Goal: Navigation & Orientation: Find specific page/section

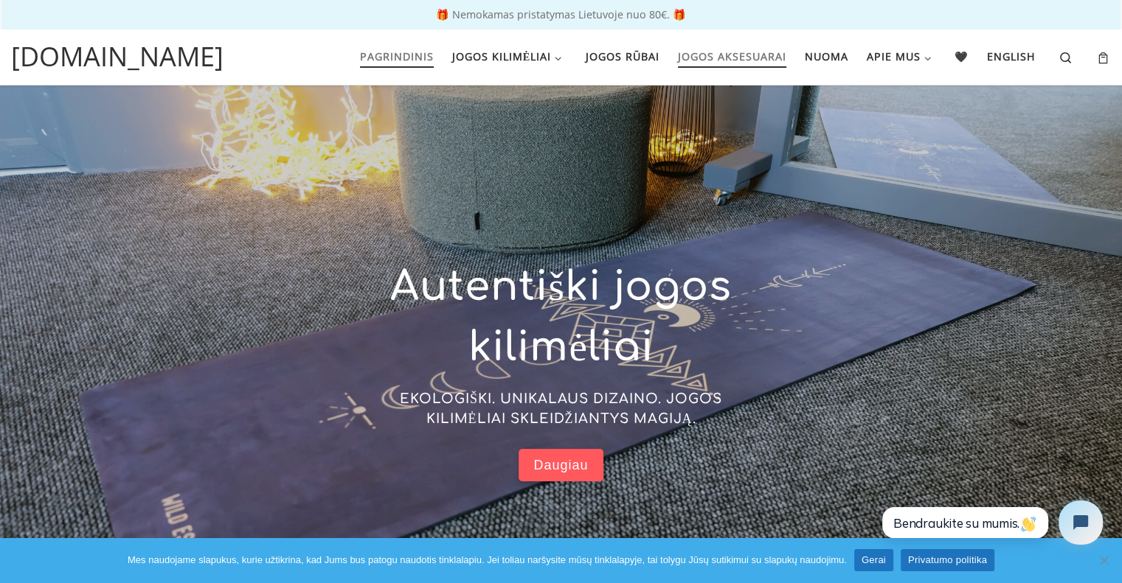
click at [699, 59] on span "Jogos aksesuarai" at bounding box center [732, 54] width 108 height 27
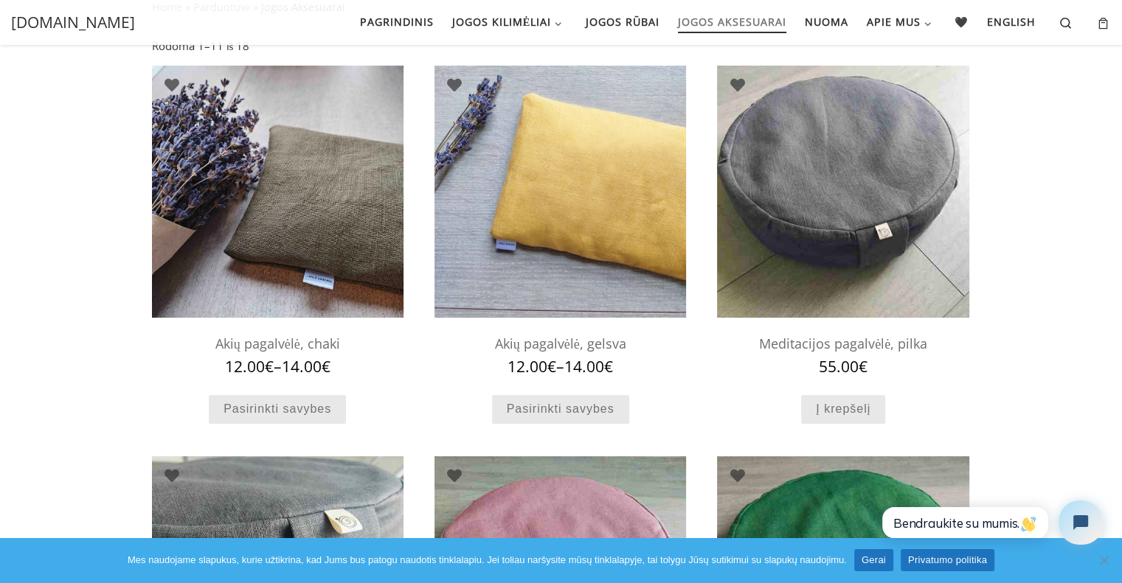
scroll to position [97, 0]
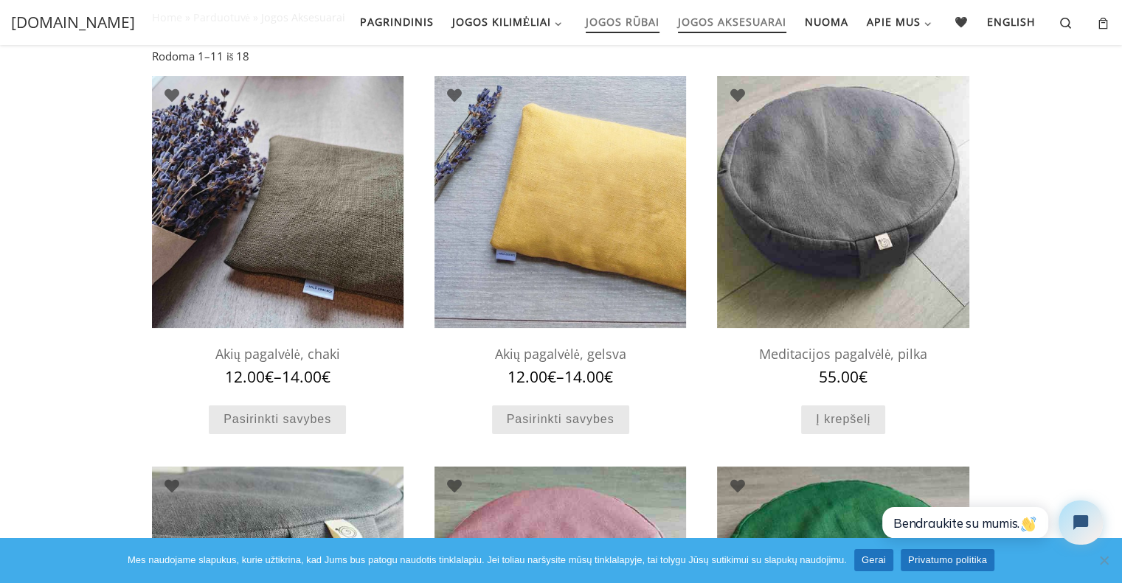
click at [629, 19] on span "Jogos rūbai" at bounding box center [623, 20] width 74 height 27
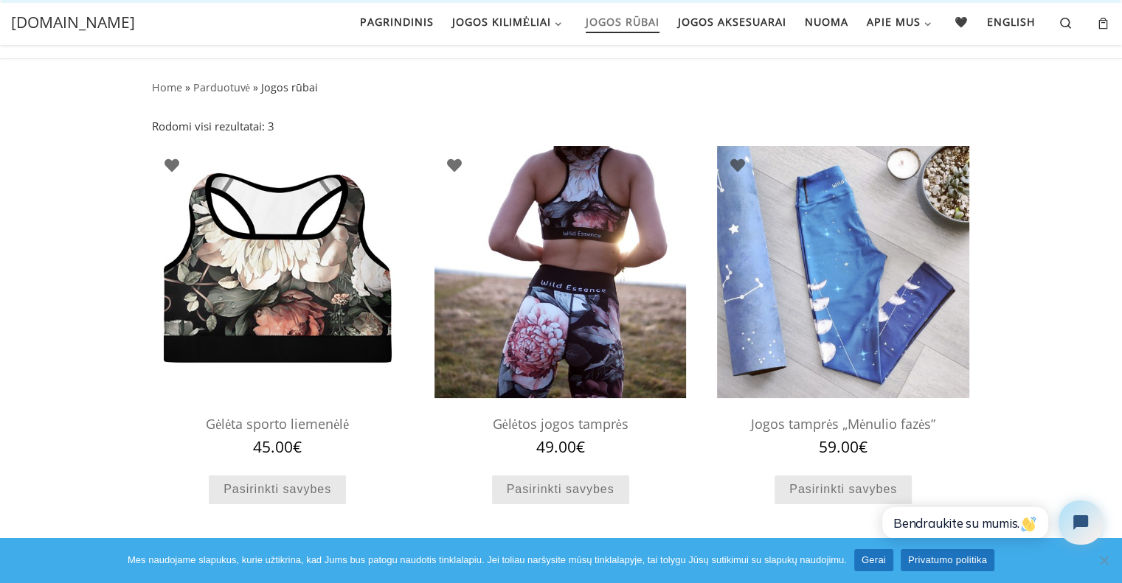
scroll to position [3, 0]
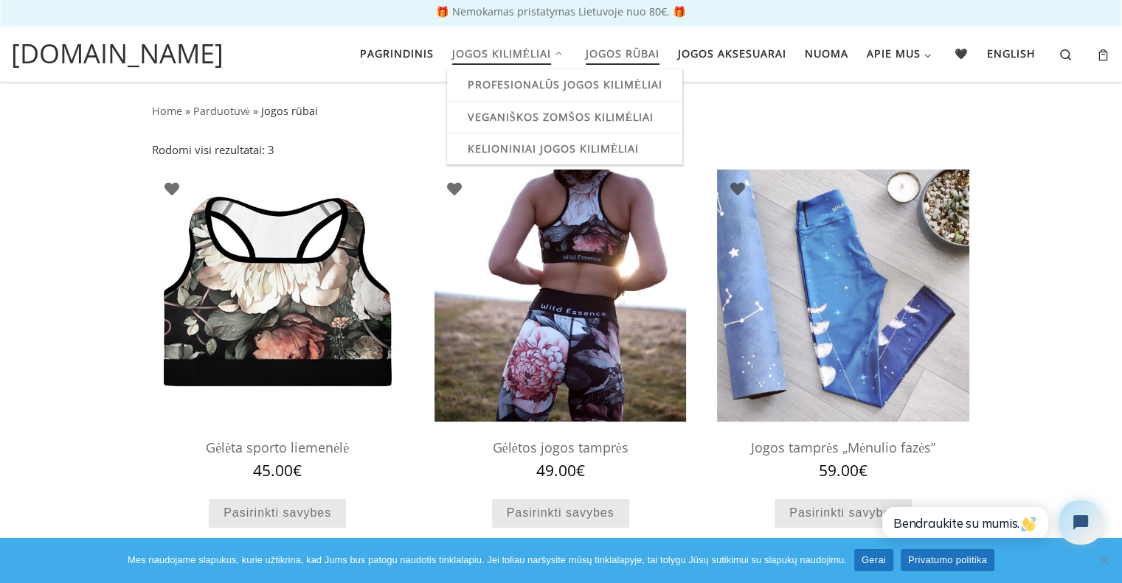
click at [519, 55] on span "Jogos kilimėliai" at bounding box center [502, 51] width 100 height 27
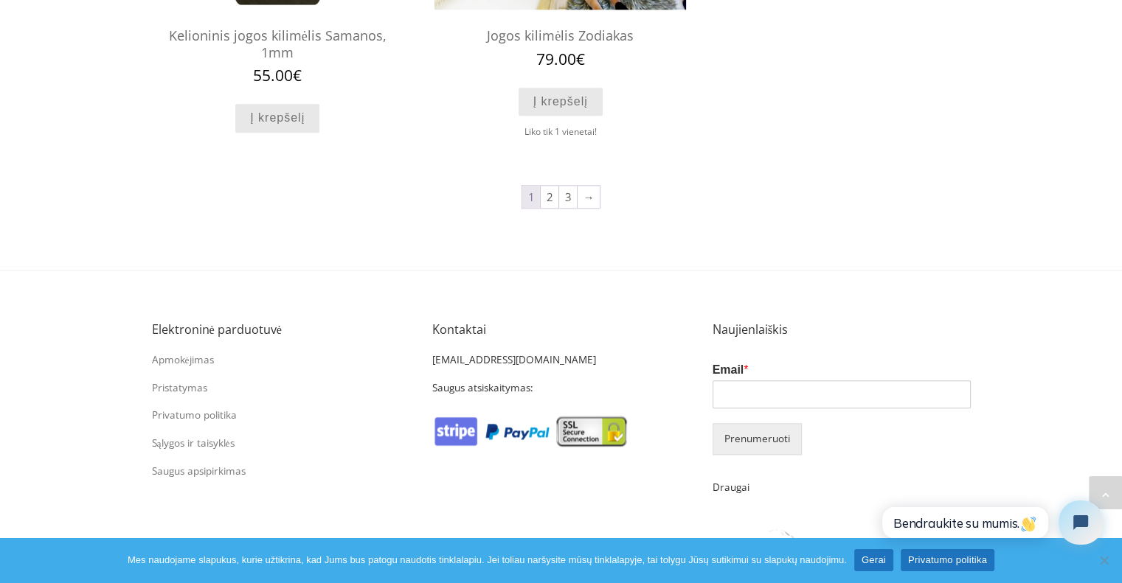
scroll to position [1755, 0]
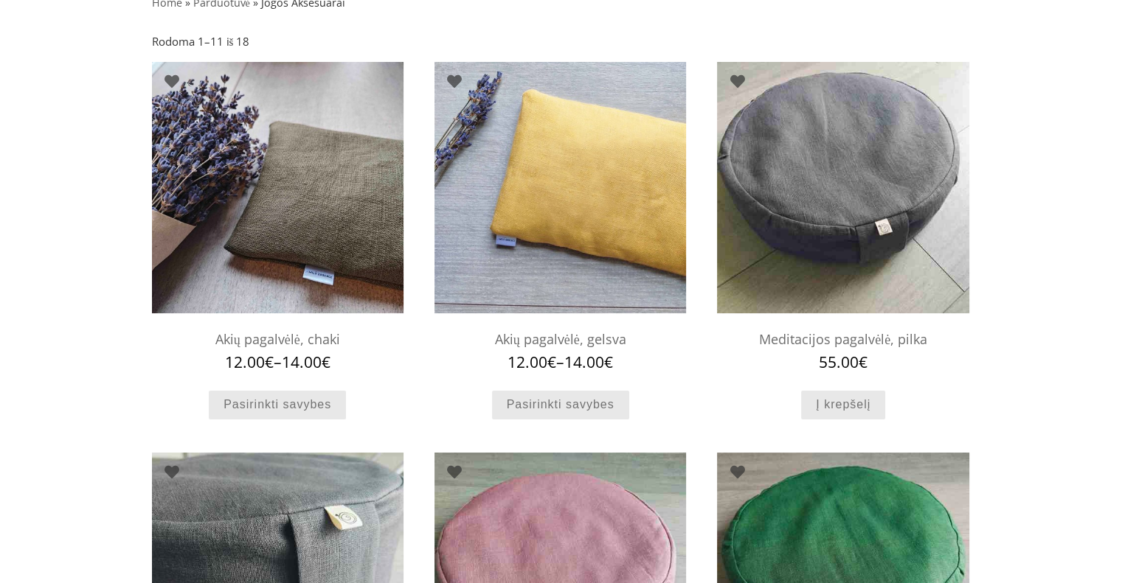
scroll to position [103, 0]
